Goal: Transaction & Acquisition: Purchase product/service

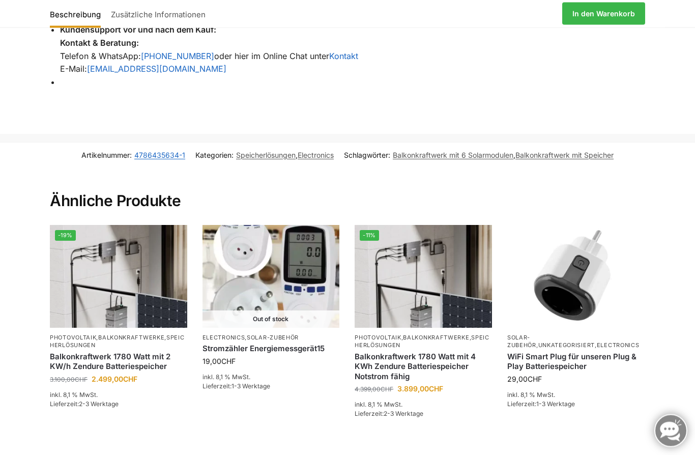
scroll to position [1749, 0]
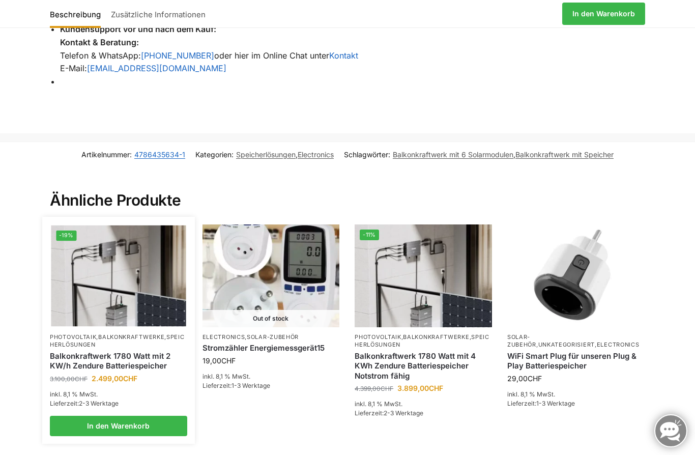
click at [80, 333] on link "Photovoltaik" at bounding box center [73, 336] width 46 height 7
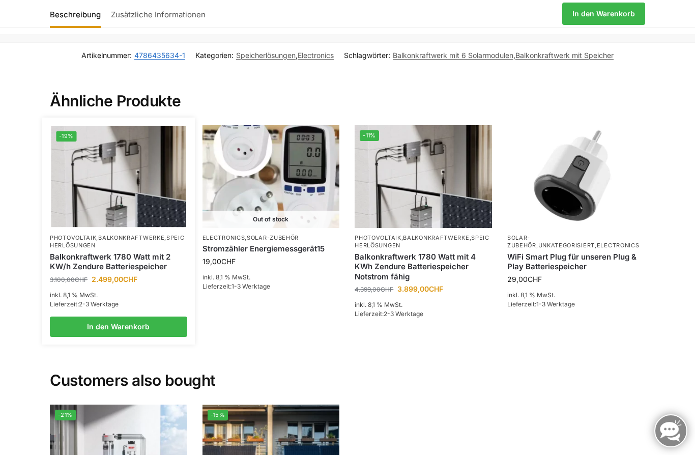
click at [102, 189] on img at bounding box center [118, 176] width 135 height 101
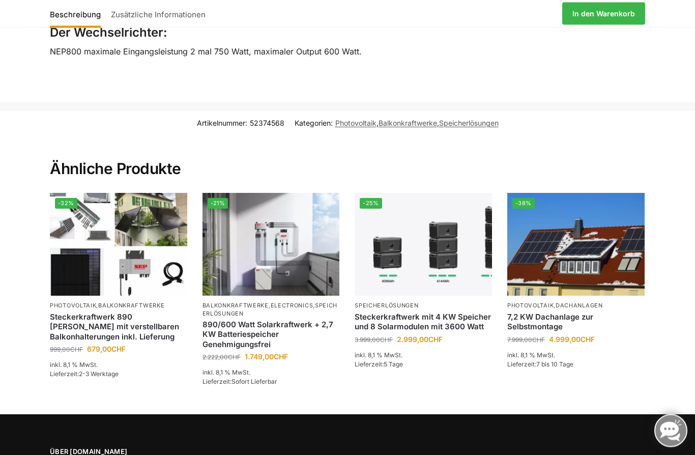
scroll to position [2186, 0]
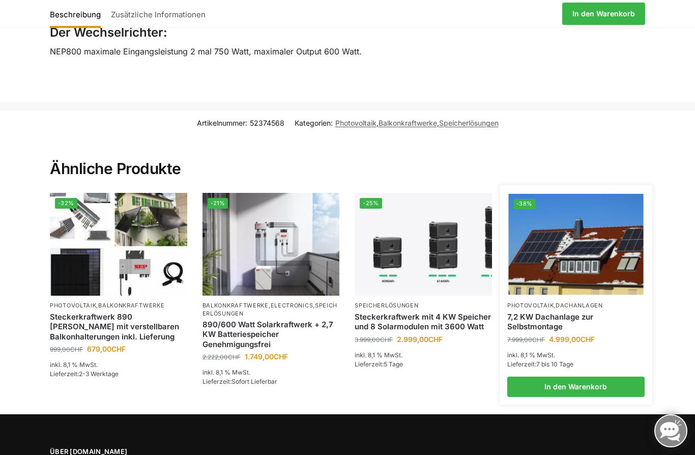
click at [583, 232] on img at bounding box center [575, 244] width 135 height 101
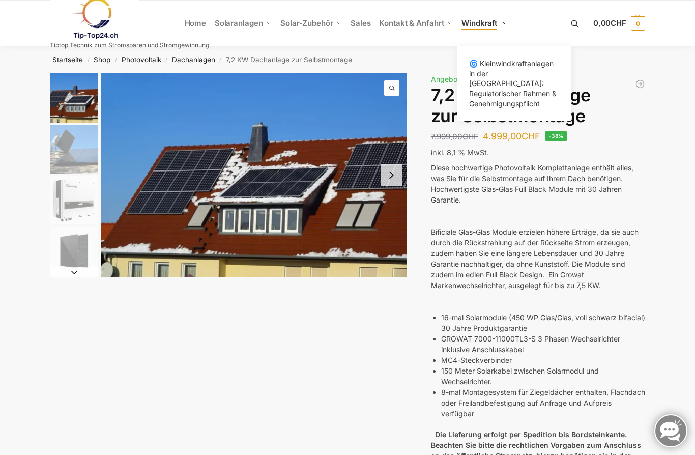
click at [501, 18] on link "Windkraft" at bounding box center [483, 24] width 53 height 46
click at [498, 70] on span "🌀 Kleinwindkraftanlagen in der [GEOGRAPHIC_DATA]: Regulatorischer Rahmen & Gene…" at bounding box center [512, 83] width 87 height 48
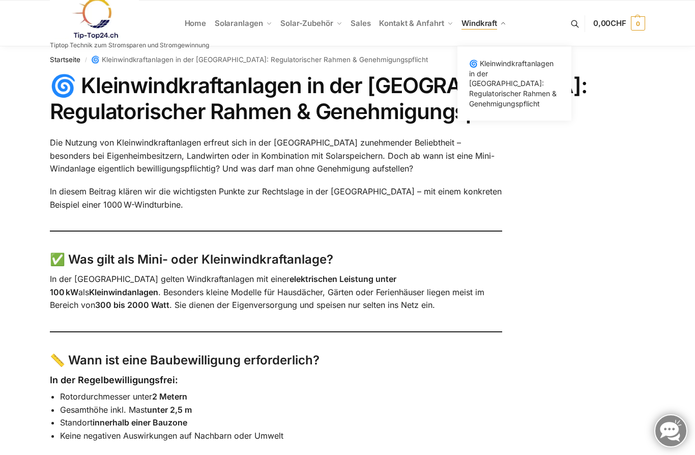
click at [485, 33] on link "Windkraft" at bounding box center [483, 24] width 53 height 46
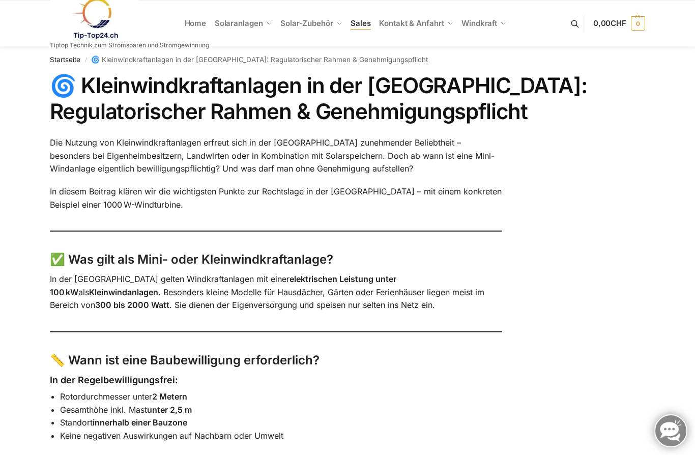
click at [361, 26] on span "Sales" at bounding box center [360, 23] width 20 height 10
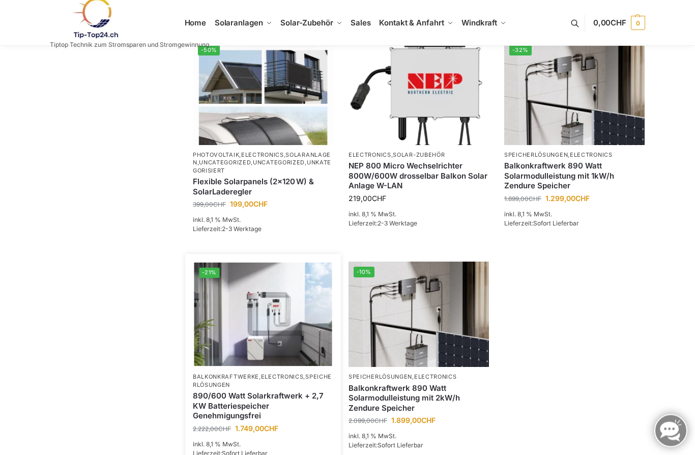
scroll to position [617, 0]
click at [255, 314] on img at bounding box center [263, 313] width 138 height 103
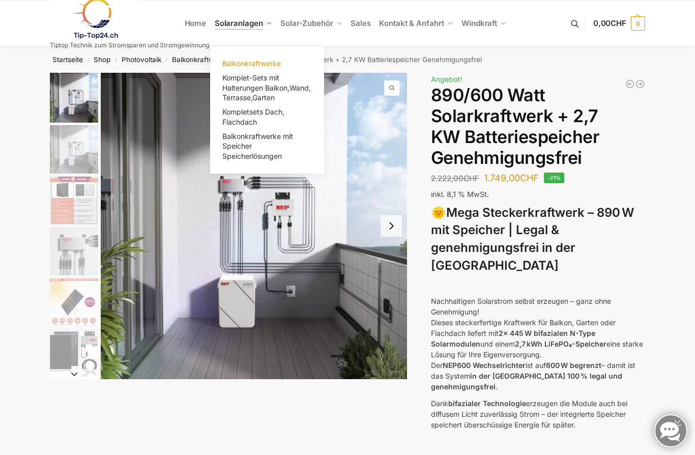
click at [263, 66] on span "Balkonkraftwerke" at bounding box center [251, 63] width 58 height 9
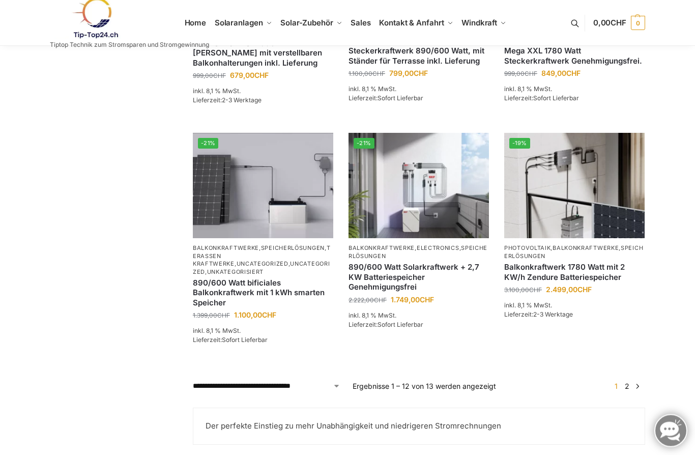
scroll to position [903, 0]
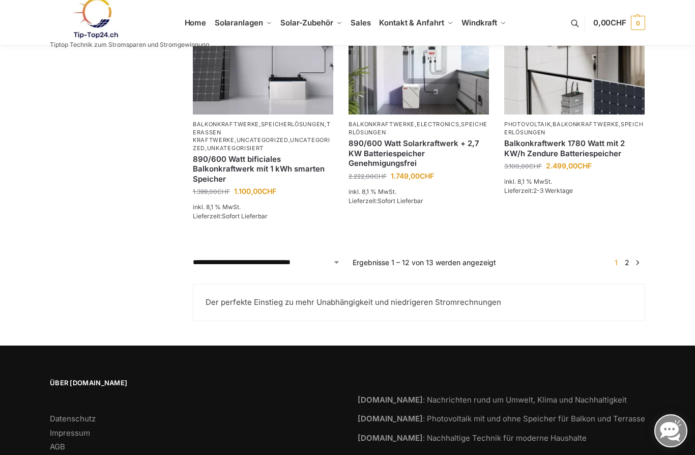
click at [635, 261] on link "→" at bounding box center [638, 262] width 8 height 11
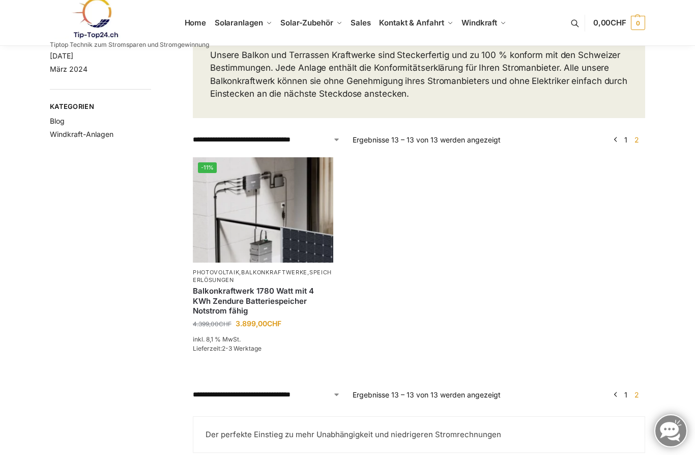
scroll to position [131, 0]
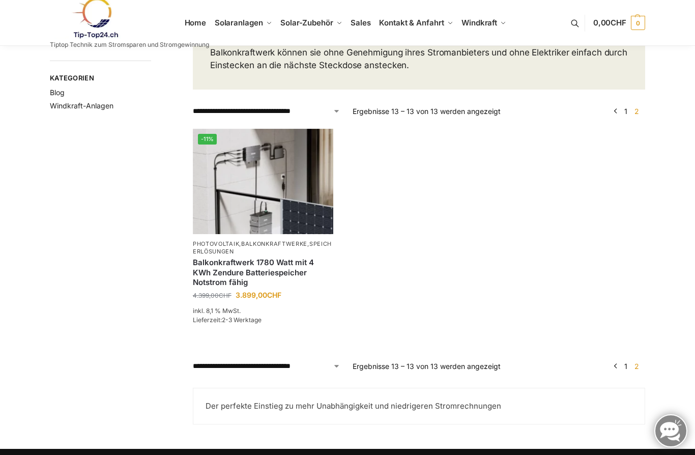
click at [238, 210] on img at bounding box center [263, 181] width 140 height 105
